Goal: Find specific page/section: Find specific page/section

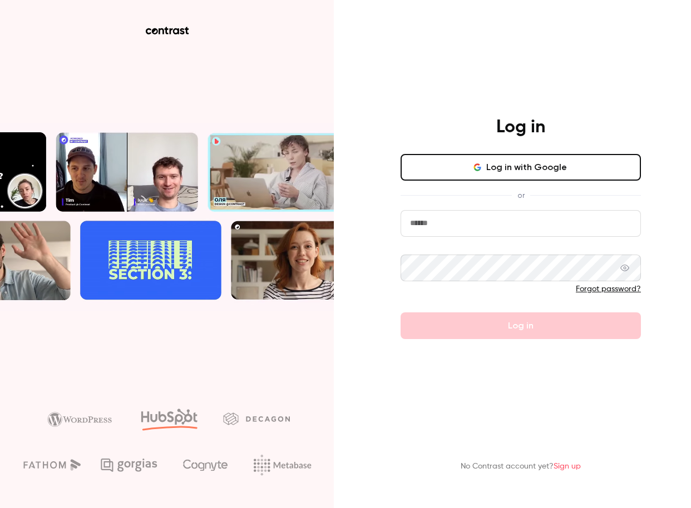
click at [488, 163] on button "Log in with Google" at bounding box center [520, 167] width 240 height 27
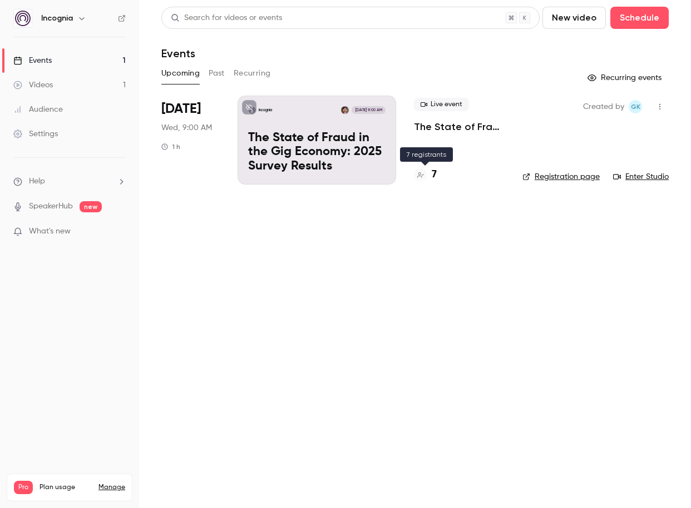
click at [430, 173] on div "7" at bounding box center [425, 174] width 23 height 15
